Goal: Task Accomplishment & Management: Use online tool/utility

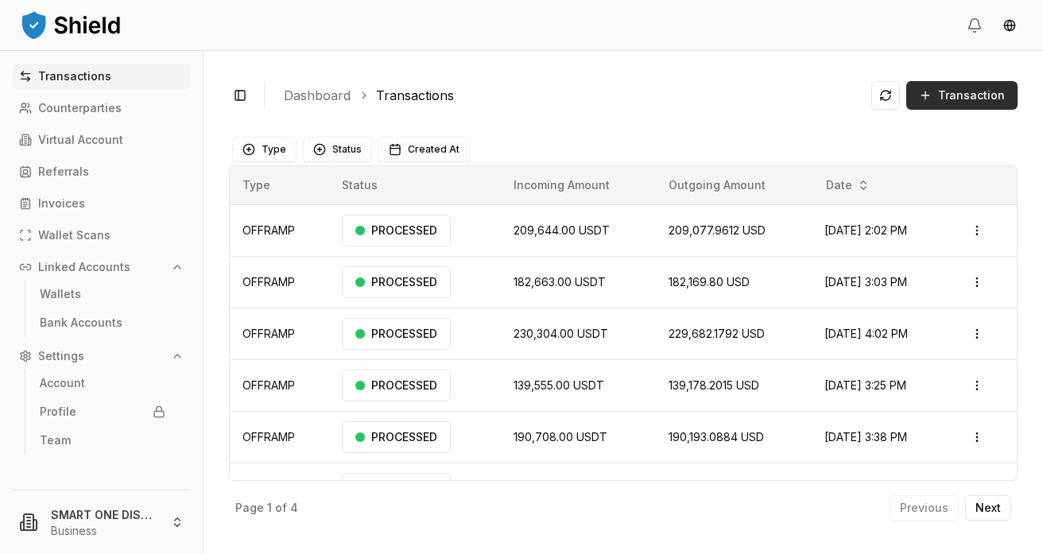
click at [977, 95] on span "Transaction" at bounding box center [971, 95] width 67 height 16
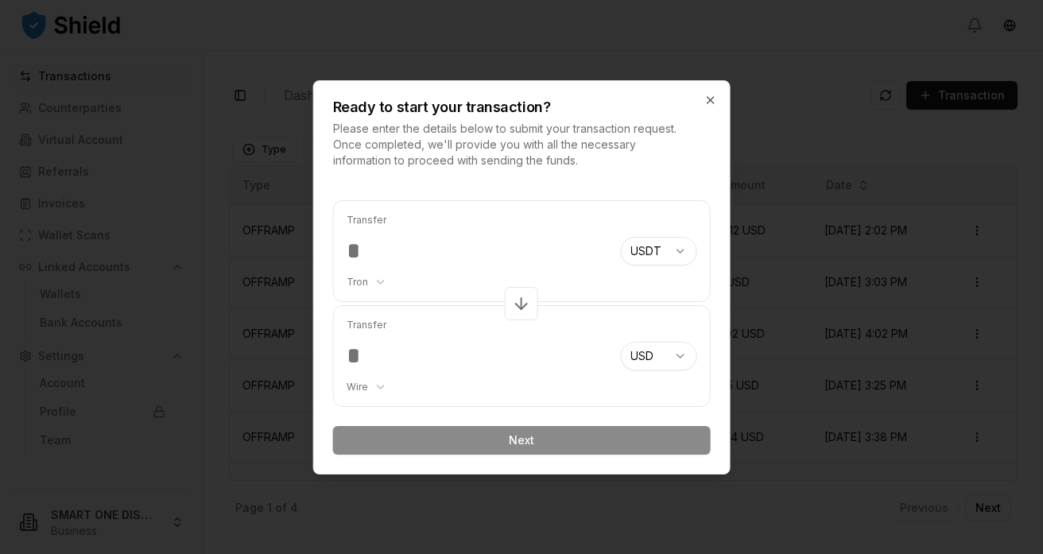
click at [368, 251] on input "number" at bounding box center [478, 251] width 262 height 29
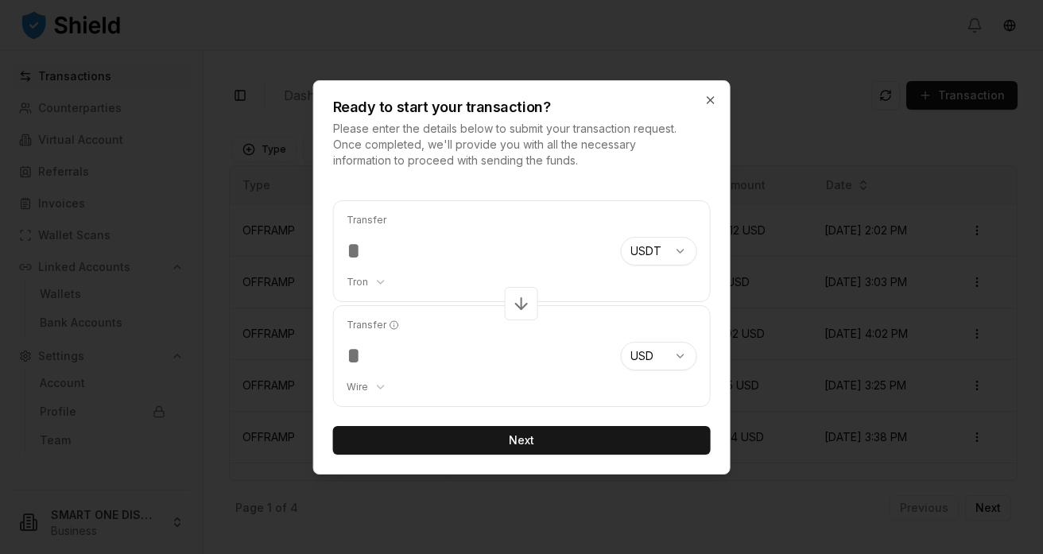
type input "******"
click at [380, 282] on body "Transactions Counterparties Virtual Account Referrals Invoices Wallet Scans Lin…" at bounding box center [521, 277] width 1043 height 554
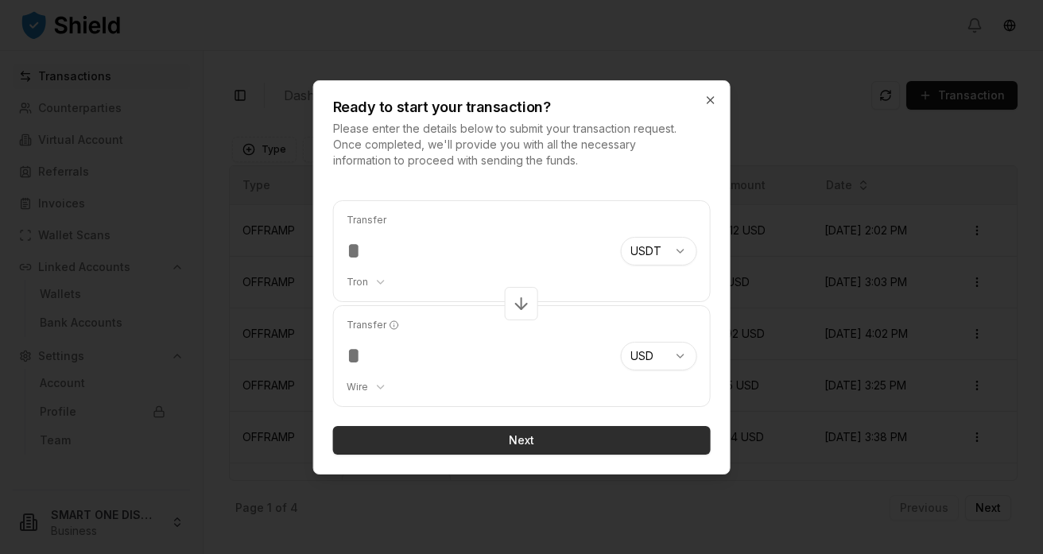
click at [522, 439] on button "Next" at bounding box center [522, 440] width 378 height 29
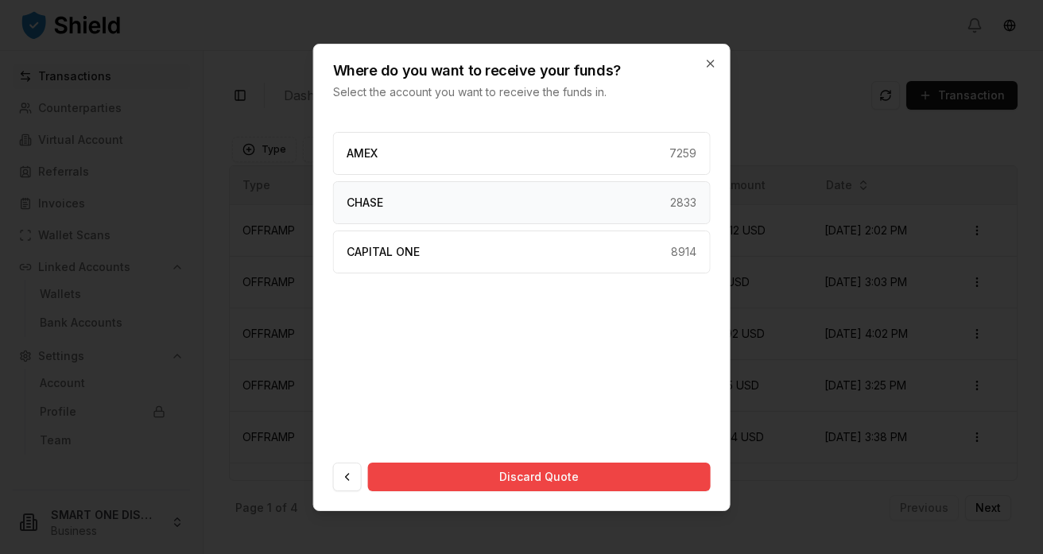
click at [445, 204] on div "CHASE 2833" at bounding box center [522, 202] width 378 height 43
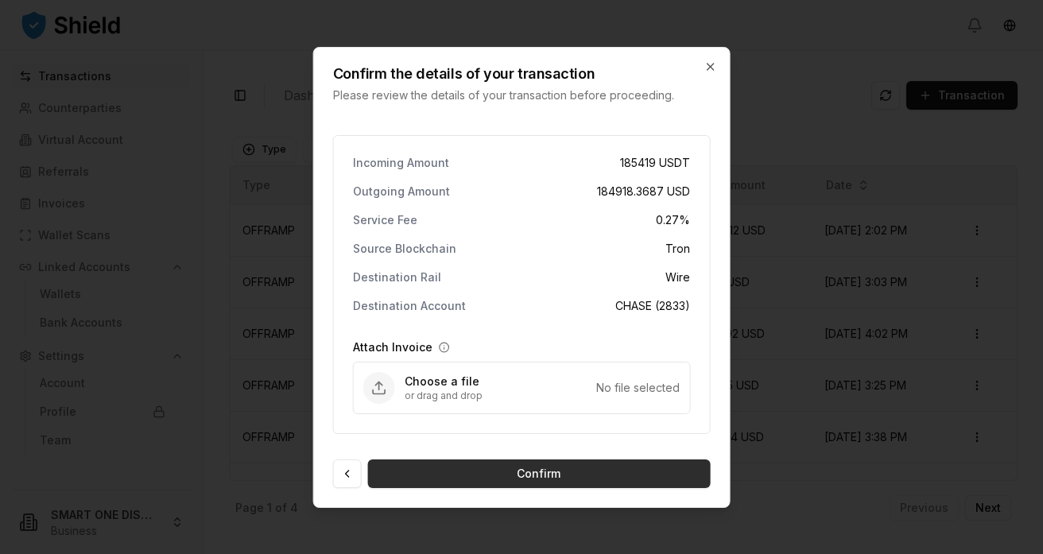
click at [538, 475] on button "Confirm" at bounding box center [539, 474] width 343 height 29
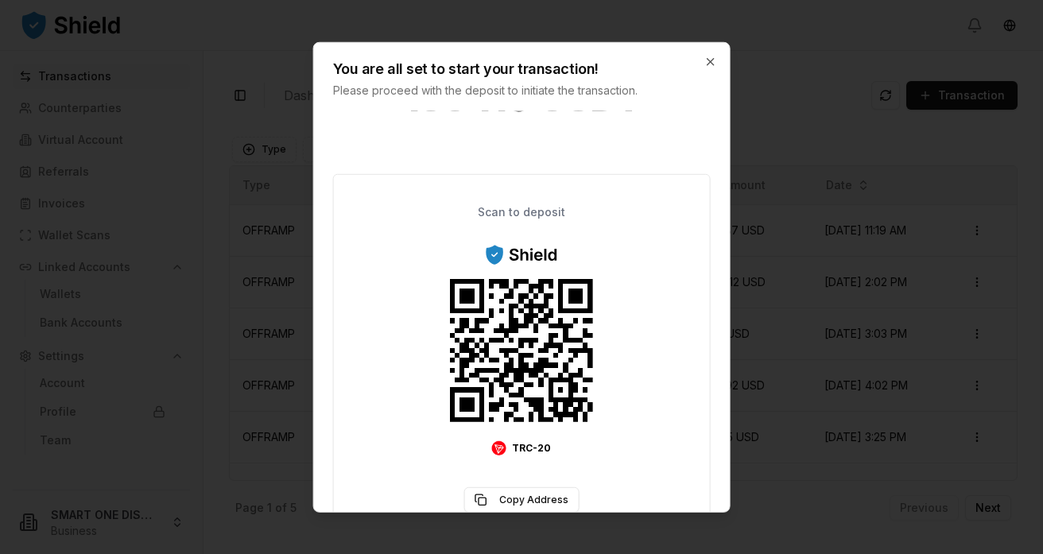
scroll to position [99, 0]
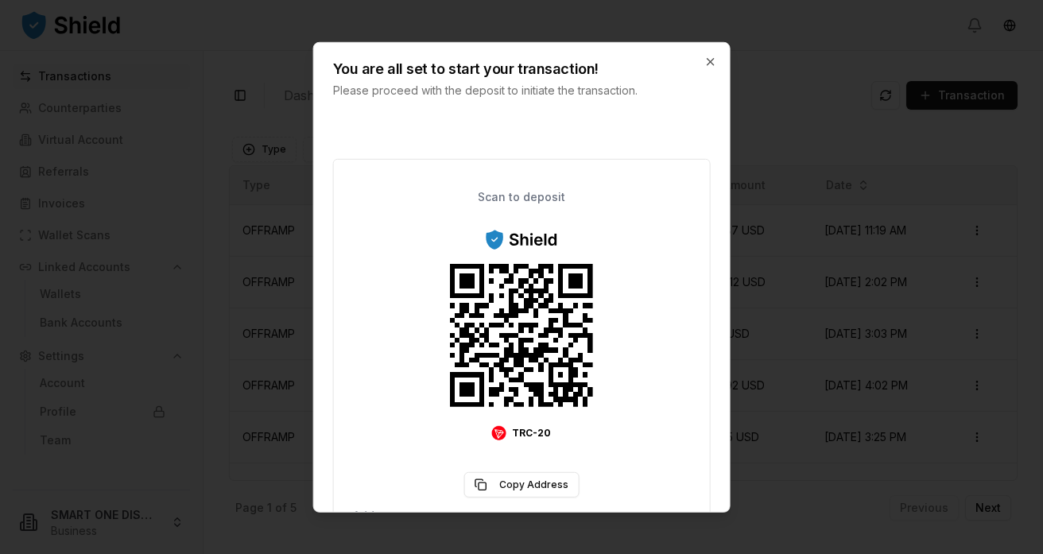
click at [757, 290] on div at bounding box center [521, 277] width 1043 height 554
click at [711, 56] on icon "button" at bounding box center [710, 61] width 13 height 13
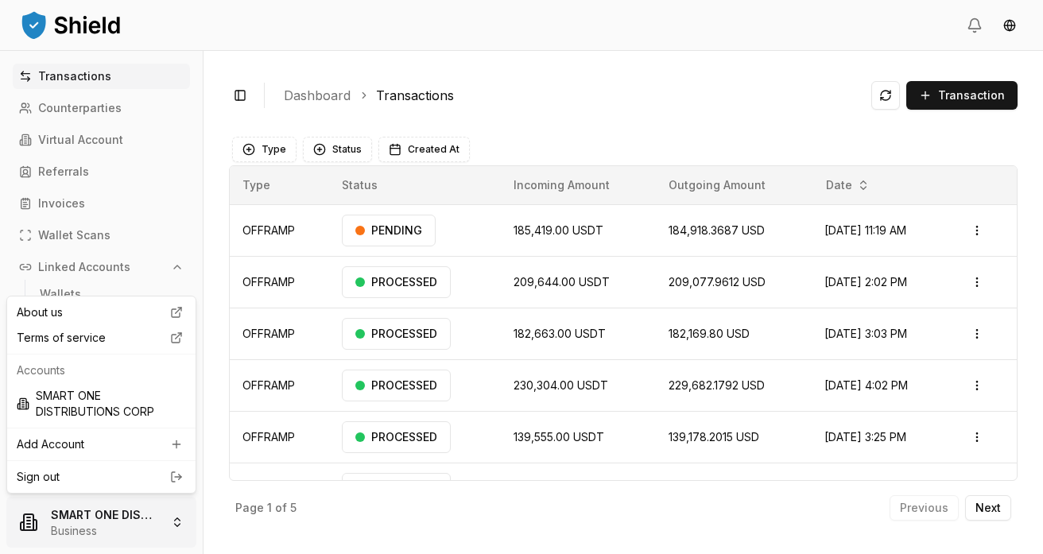
click at [181, 520] on html "Transactions Counterparties Virtual Account Referrals Invoices Wallet Scans Lin…" at bounding box center [521, 277] width 1043 height 554
click at [85, 479] on link "Sign out" at bounding box center [101, 477] width 169 height 16
